Goal: Communication & Community: Participate in discussion

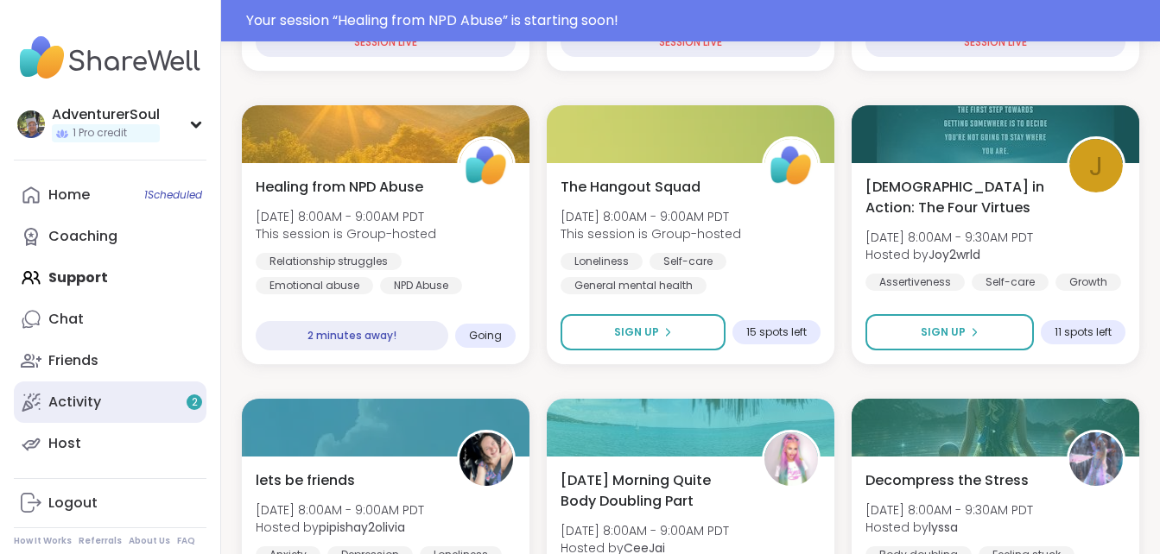
click at [84, 395] on div "Activity 2" at bounding box center [74, 402] width 53 height 19
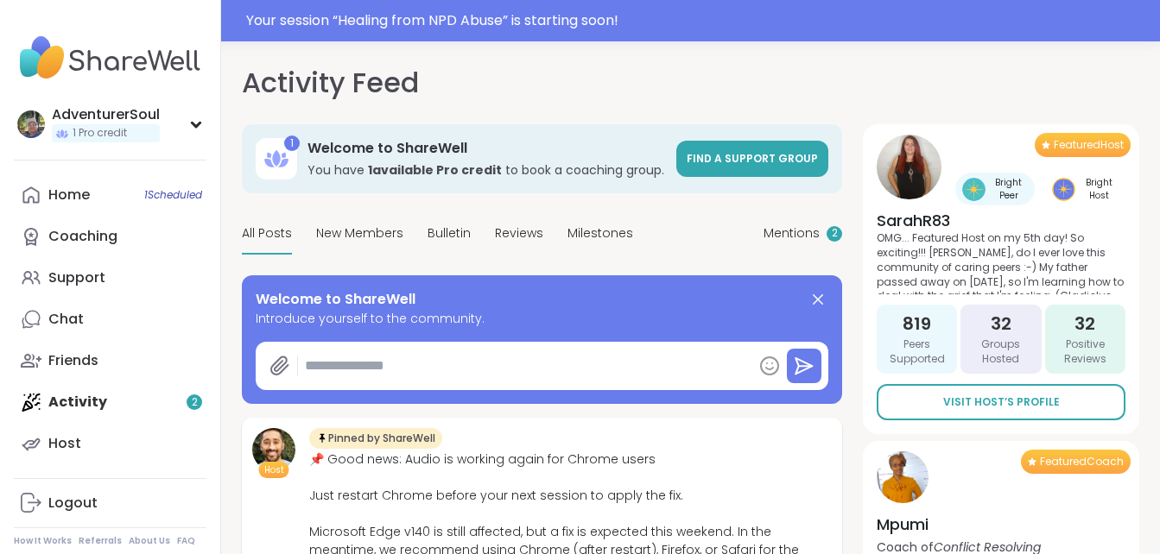
type textarea "*"
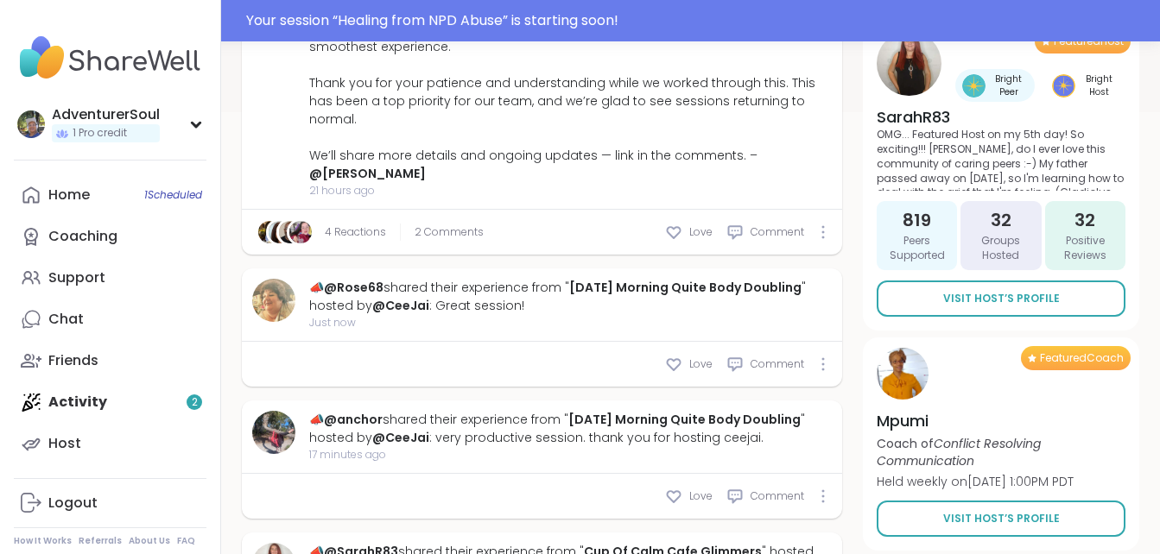
scroll to position [538, 0]
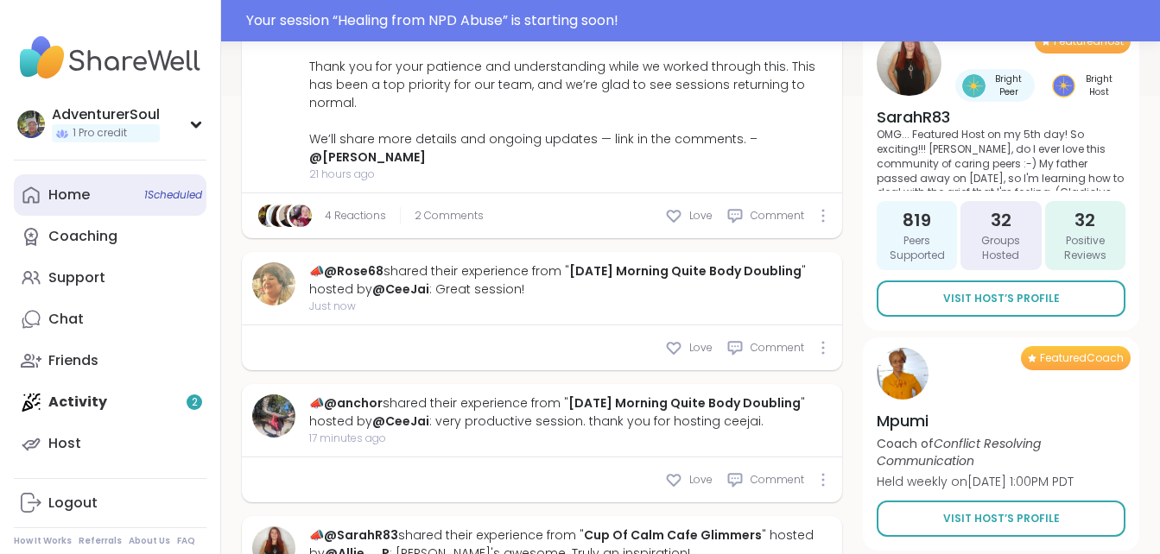
click at [85, 187] on div "Home 1 Scheduled" at bounding box center [68, 195] width 41 height 19
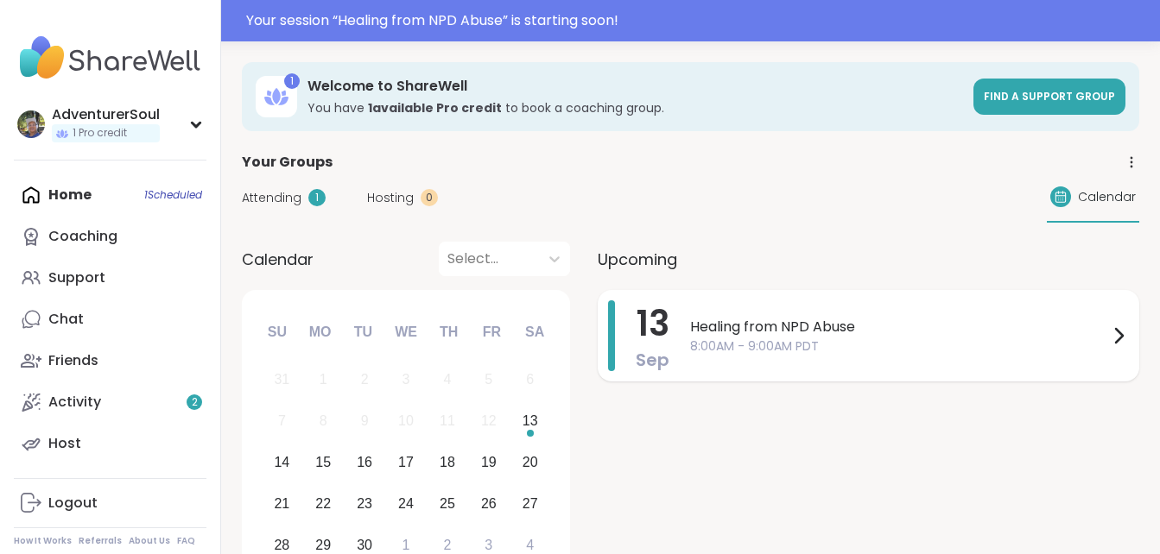
click at [804, 338] on span "8:00AM - 9:00AM PDT" at bounding box center [899, 347] width 418 height 18
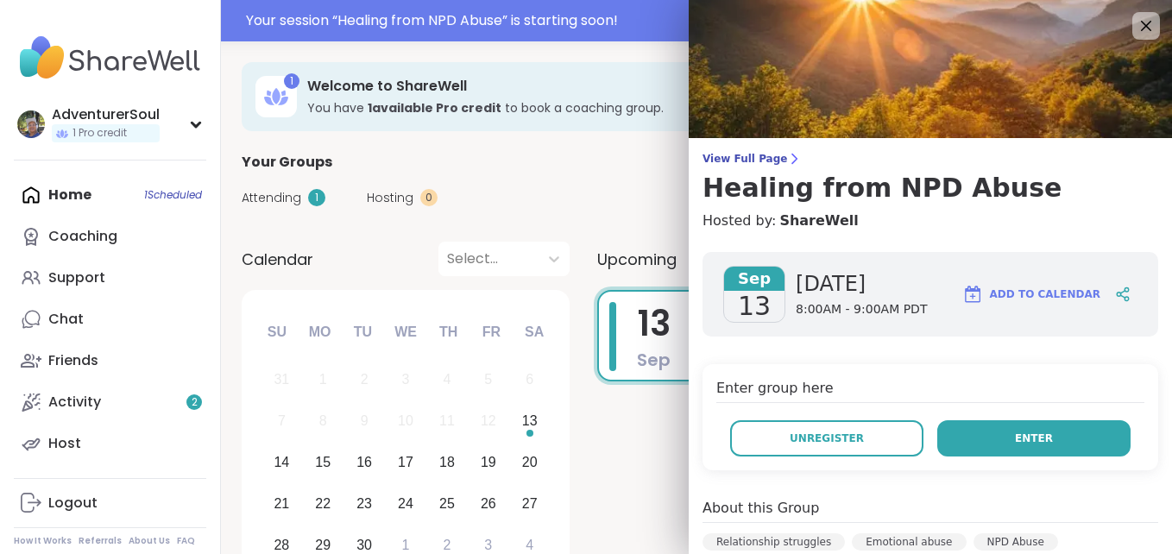
click at [1006, 449] on button "Enter" at bounding box center [1034, 438] width 193 height 36
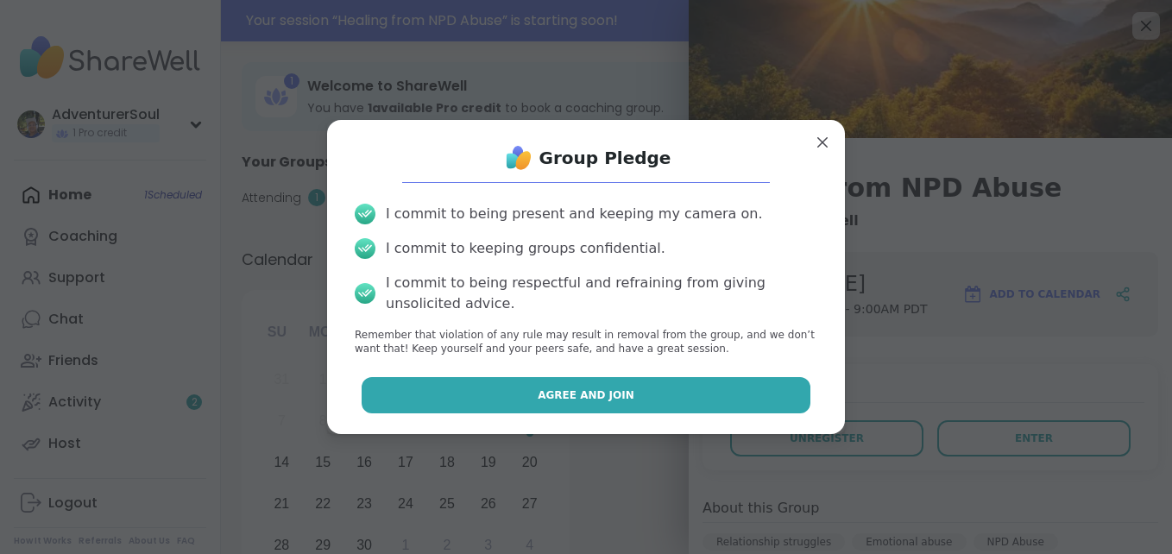
click at [687, 394] on button "Agree and Join" at bounding box center [587, 395] width 450 height 36
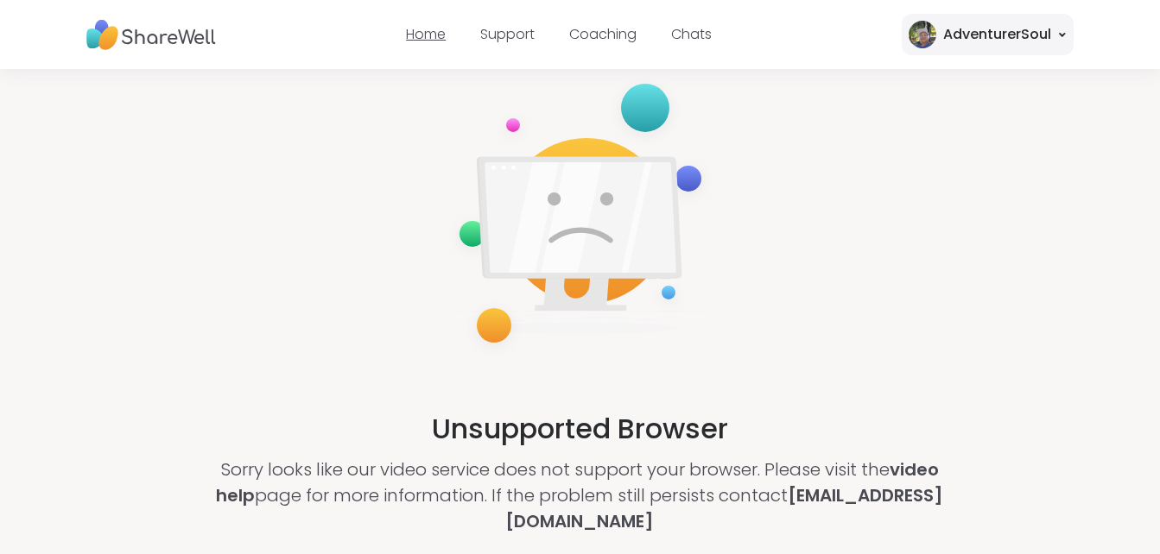
click at [429, 28] on link "Home" at bounding box center [426, 34] width 40 height 20
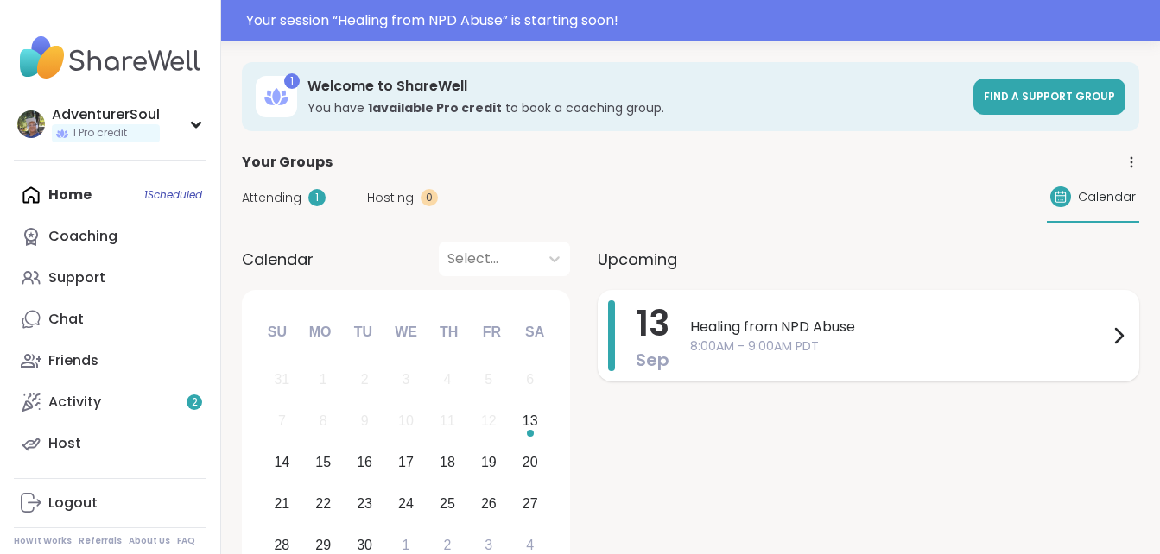
click at [1115, 328] on icon at bounding box center [1118, 335] width 21 height 21
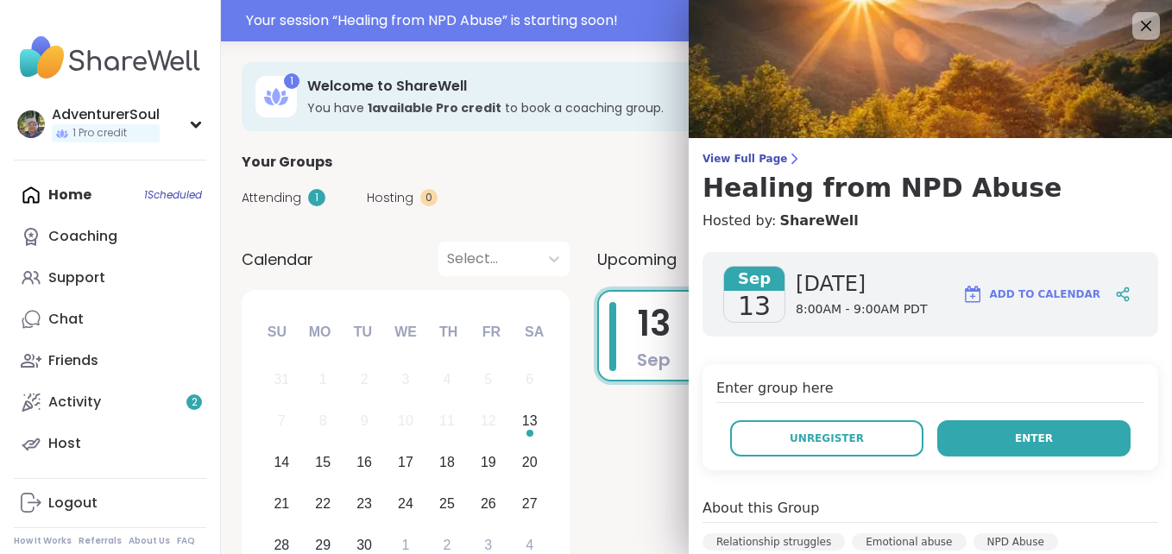
click at [982, 438] on button "Enter" at bounding box center [1034, 438] width 193 height 36
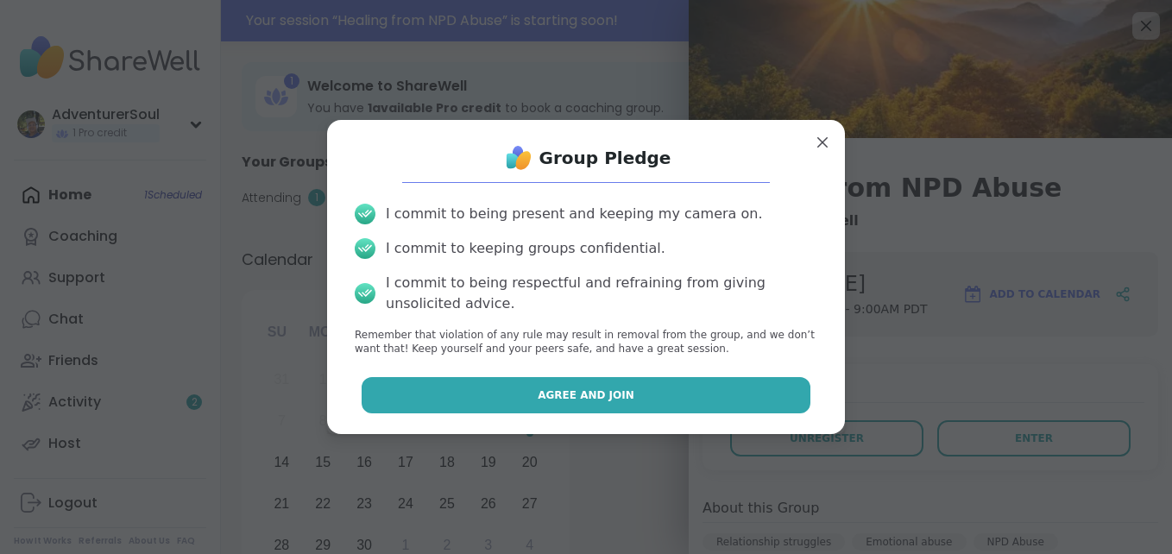
click at [751, 389] on button "Agree and Join" at bounding box center [587, 395] width 450 height 36
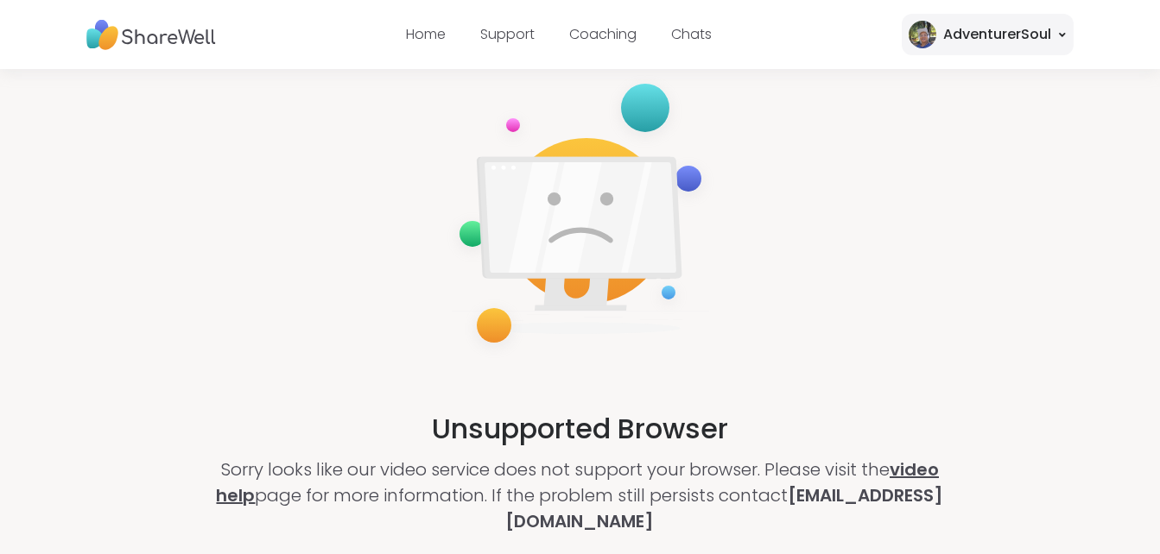
click at [919, 463] on link "video help" at bounding box center [577, 483] width 723 height 50
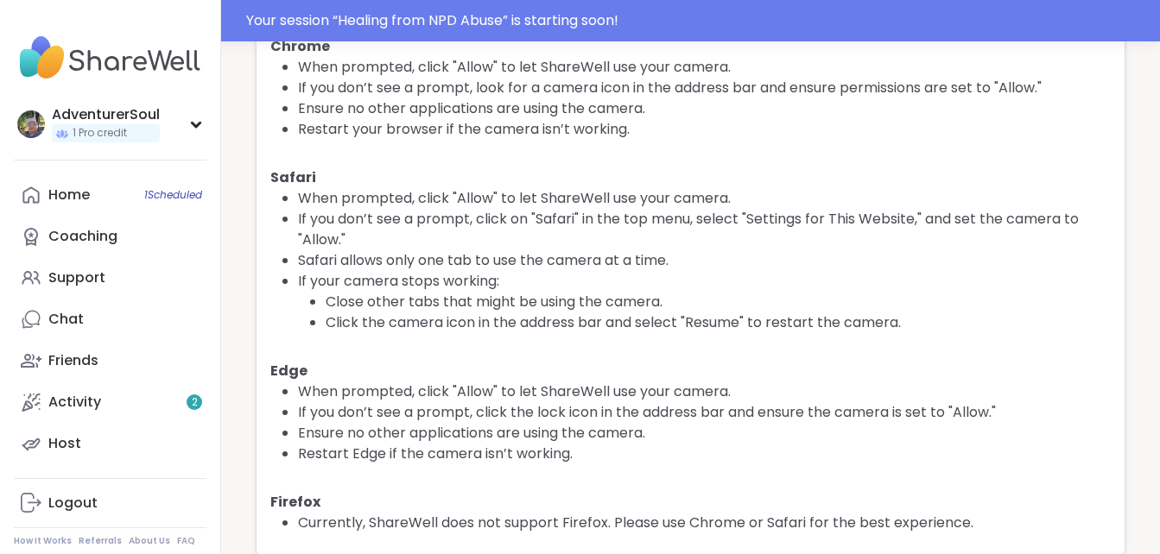
scroll to position [159, 0]
